Goal: Transaction & Acquisition: Purchase product/service

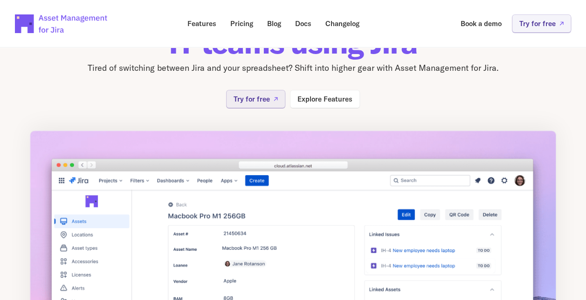
scroll to position [93, 0]
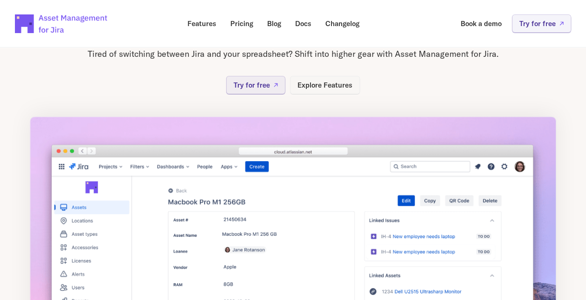
click at [316, 82] on p "Explore Features" at bounding box center [325, 85] width 55 height 7
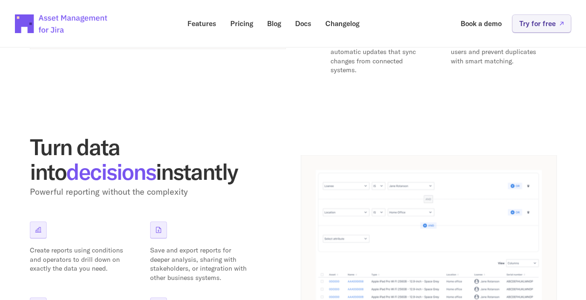
scroll to position [700, 0]
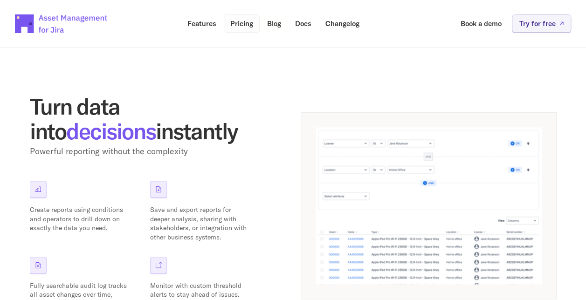
click at [236, 22] on p "Pricing" at bounding box center [241, 23] width 23 height 7
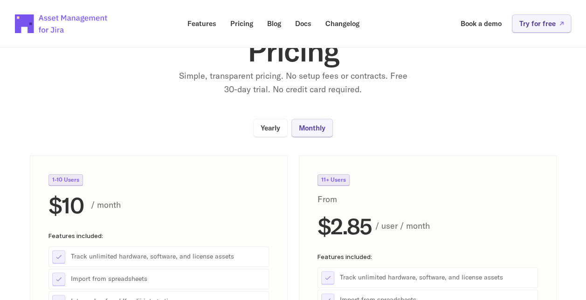
scroll to position [93, 0]
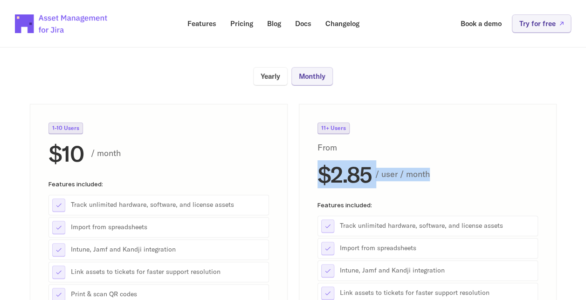
drag, startPoint x: 462, startPoint y: 173, endPoint x: 322, endPoint y: 173, distance: 140.4
click at [322, 173] on div "$2.85 / user / month" at bounding box center [428, 174] width 221 height 25
drag, startPoint x: 322, startPoint y: 173, endPoint x: 407, endPoint y: 182, distance: 85.8
click at [407, 183] on div "$2.85 / user / month" at bounding box center [428, 174] width 221 height 25
click at [430, 183] on div "$2.85 / user / month" at bounding box center [428, 174] width 221 height 25
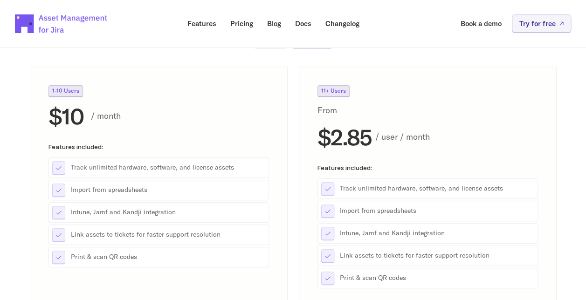
scroll to position [0, 0]
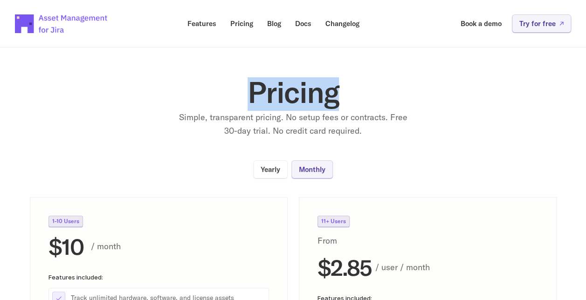
drag, startPoint x: 264, startPoint y: 90, endPoint x: 165, endPoint y: 83, distance: 98.7
click at [165, 83] on h1 "Pricing" at bounding box center [293, 92] width 373 height 30
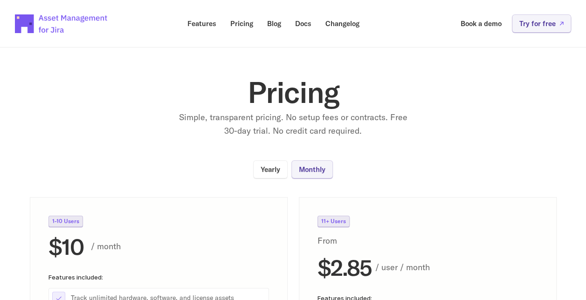
click at [174, 113] on div "Pricing Simple, transparent pricing. No setup fees or contracts. Free 30-day tr…" at bounding box center [293, 107] width 373 height 61
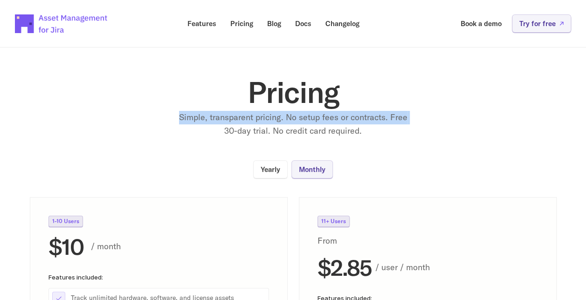
drag, startPoint x: 177, startPoint y: 127, endPoint x: 495, endPoint y: 128, distance: 318.1
click at [495, 128] on section "Pricing Simple, transparent pricing. No setup fees or contracts. Free 30-day tr…" at bounding box center [293, 252] width 586 height 438
drag, startPoint x: 495, startPoint y: 128, endPoint x: 473, endPoint y: 141, distance: 25.3
click at [473, 141] on section "Pricing Simple, transparent pricing. No setup fees or contracts. Free 30-day tr…" at bounding box center [293, 252] width 586 height 438
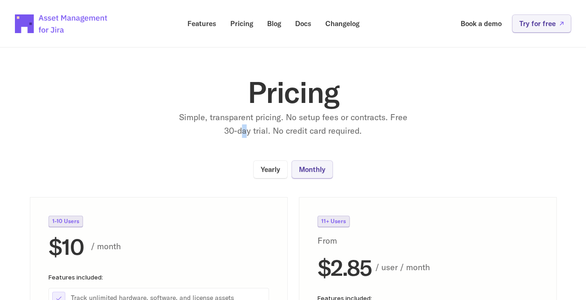
click at [244, 127] on p "Simple, transparent pricing. No setup fees or contracts. Free 30-day trial. No …" at bounding box center [293, 124] width 233 height 27
click at [244, 128] on p "Simple, transparent pricing. No setup fees or contracts. Free 30-day trial. No …" at bounding box center [293, 124] width 233 height 27
click at [244, 127] on p "Simple, transparent pricing. No setup fees or contracts. Free 30-day trial. No …" at bounding box center [293, 124] width 233 height 27
click at [286, 126] on p "Simple, transparent pricing. No setup fees or contracts. Free 30-day trial. No …" at bounding box center [293, 124] width 233 height 27
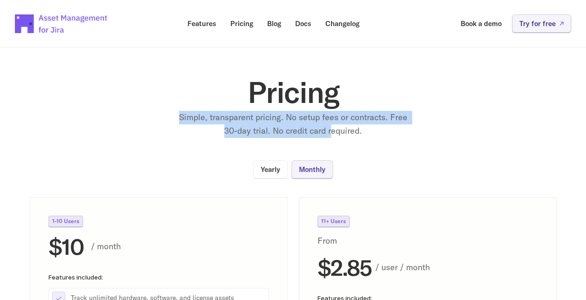
drag, startPoint x: 330, startPoint y: 127, endPoint x: 173, endPoint y: 118, distance: 157.0
click at [173, 118] on div "Pricing Simple, transparent pricing. No setup fees or contracts. Free 30-day tr…" at bounding box center [293, 107] width 373 height 61
